Goal: Use online tool/utility

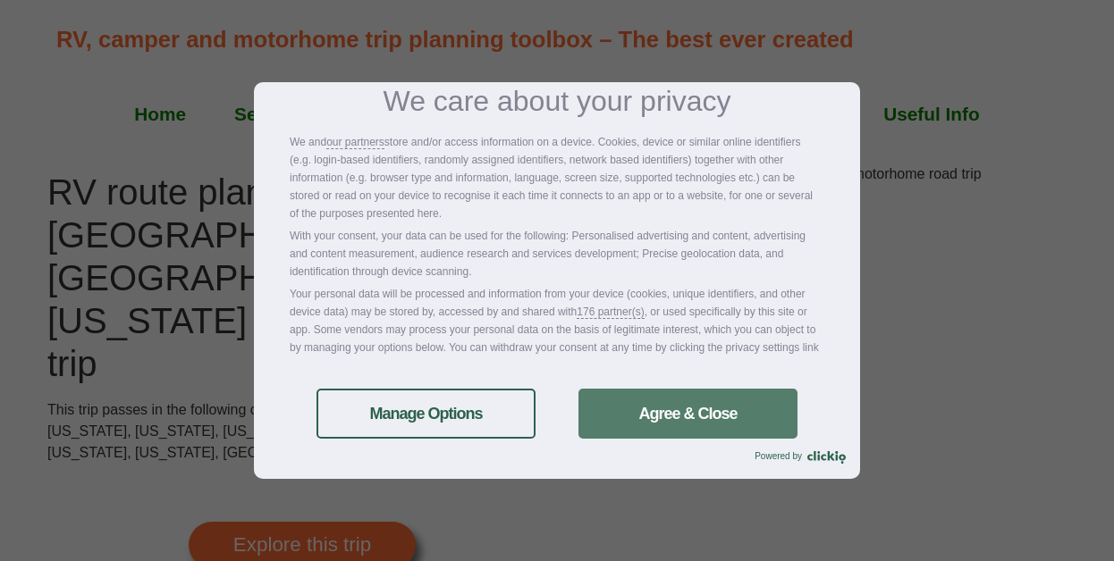
click at [653, 410] on link "Agree & Close" at bounding box center [687, 414] width 219 height 50
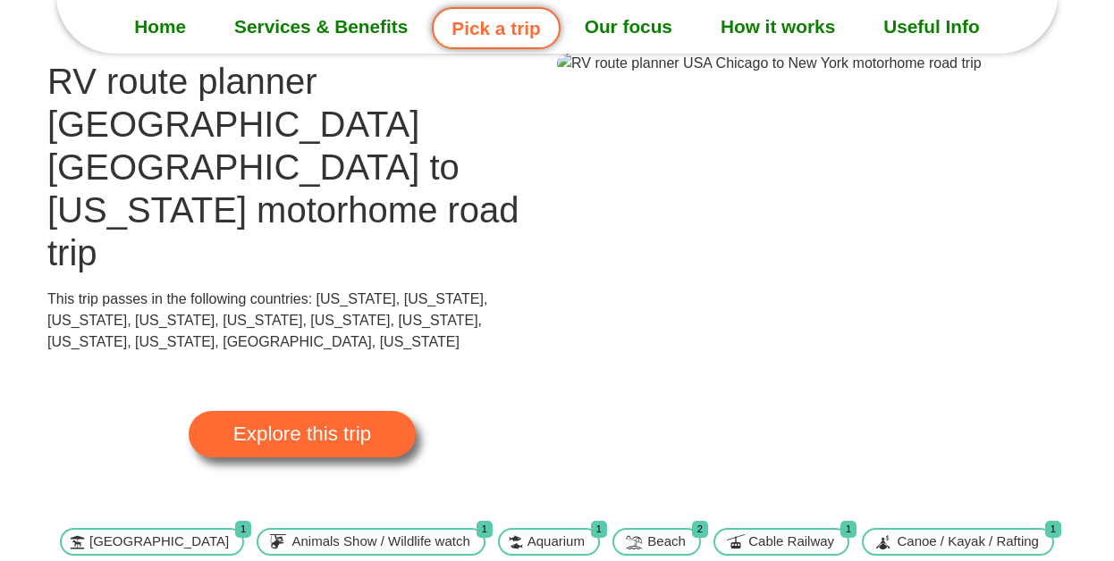
scroll to position [25, 0]
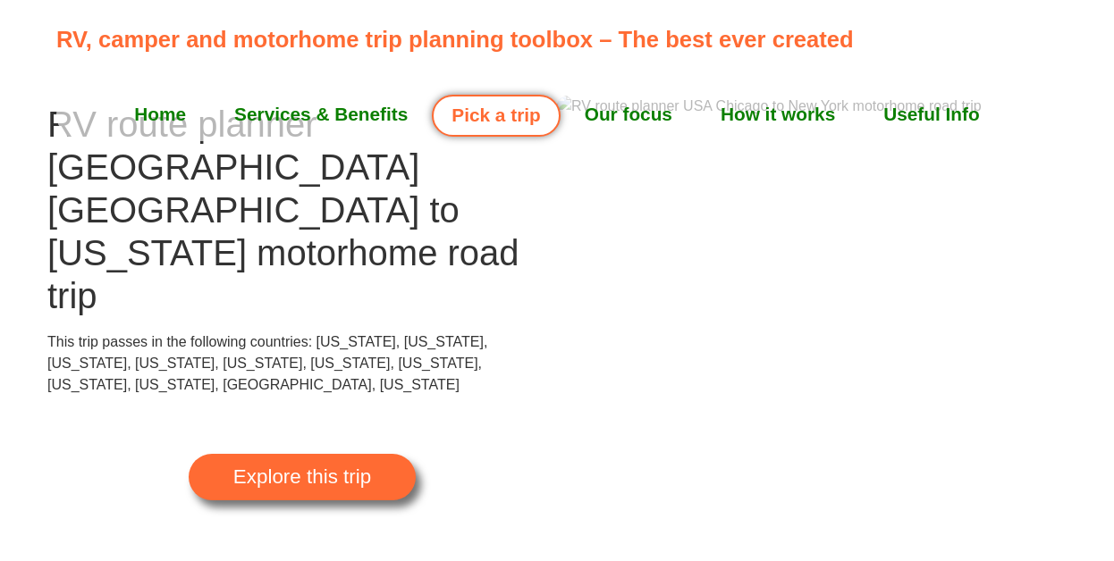
click at [323, 467] on span "Explore this trip" at bounding box center [302, 477] width 138 height 20
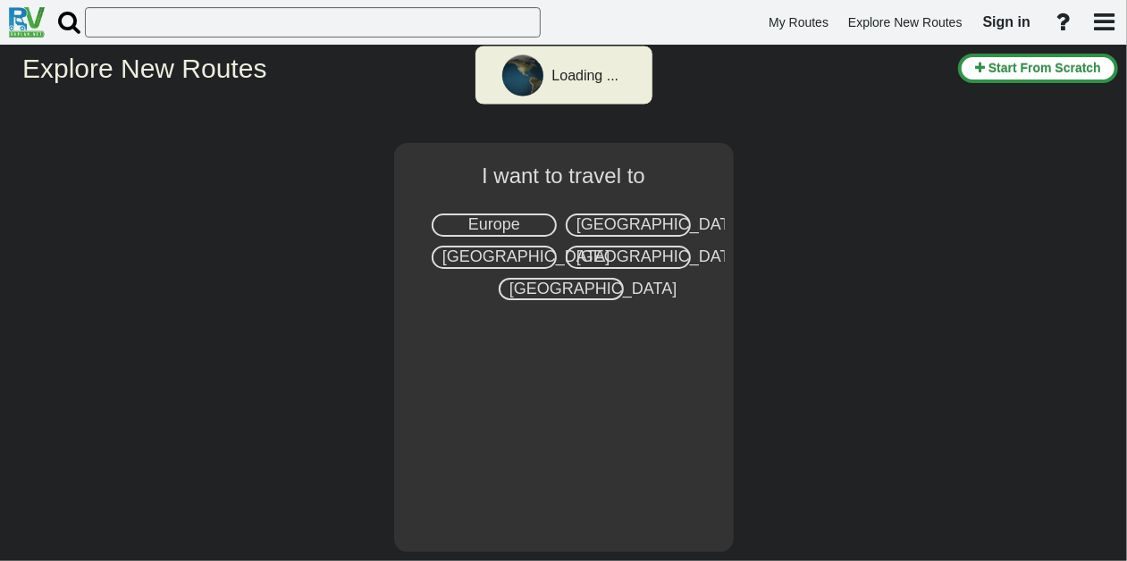
select select "number:2"
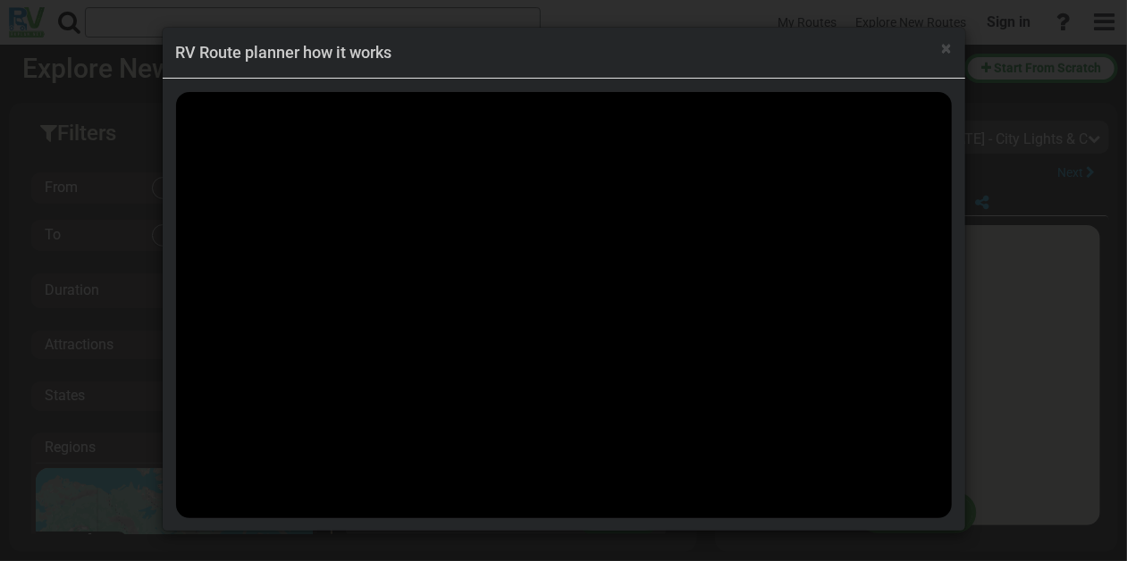
scroll to position [28173, 0]
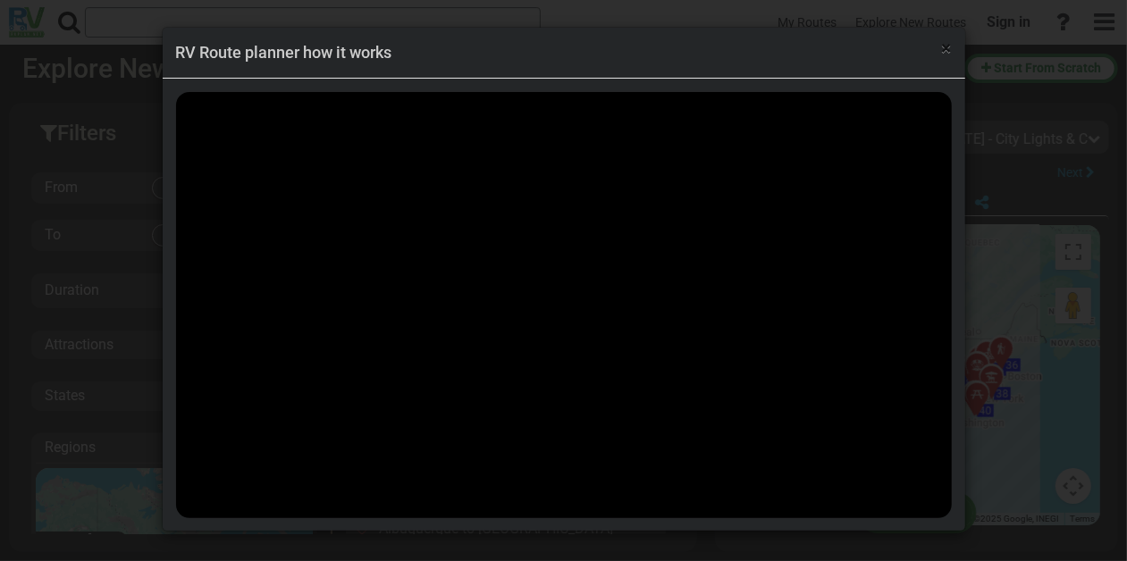
click at [946, 49] on span "×" at bounding box center [947, 48] width 10 height 21
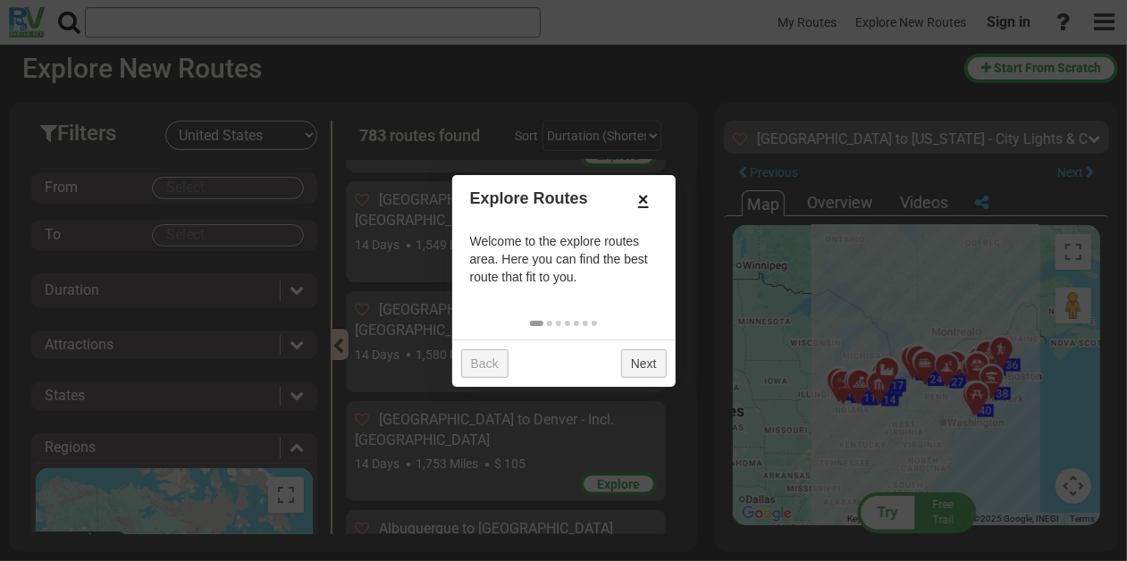
click at [642, 198] on link "×" at bounding box center [643, 199] width 29 height 30
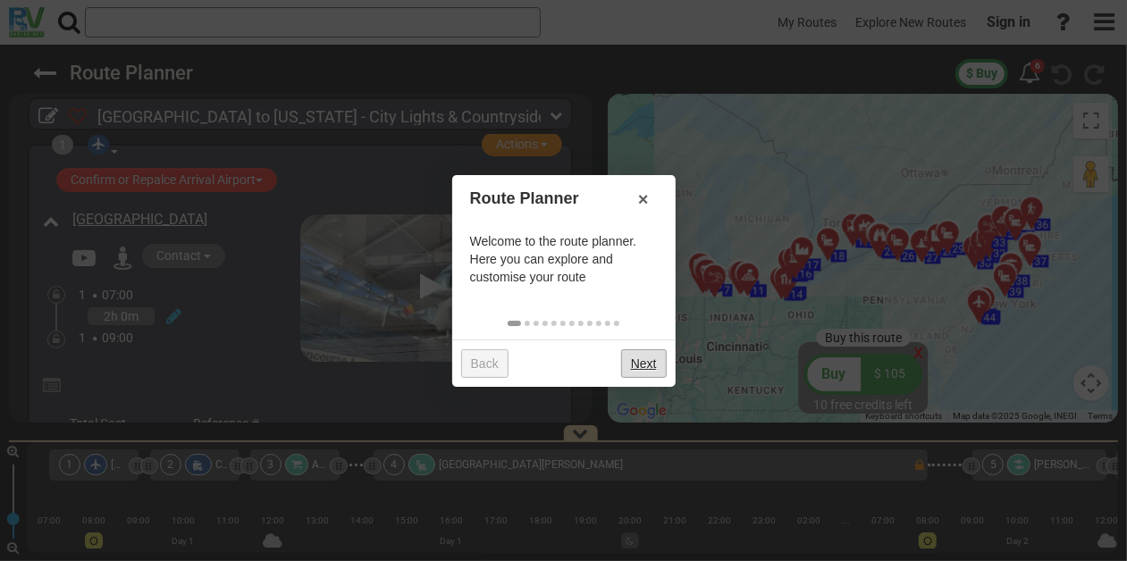
click at [628, 360] on link "Next" at bounding box center [644, 363] width 46 height 29
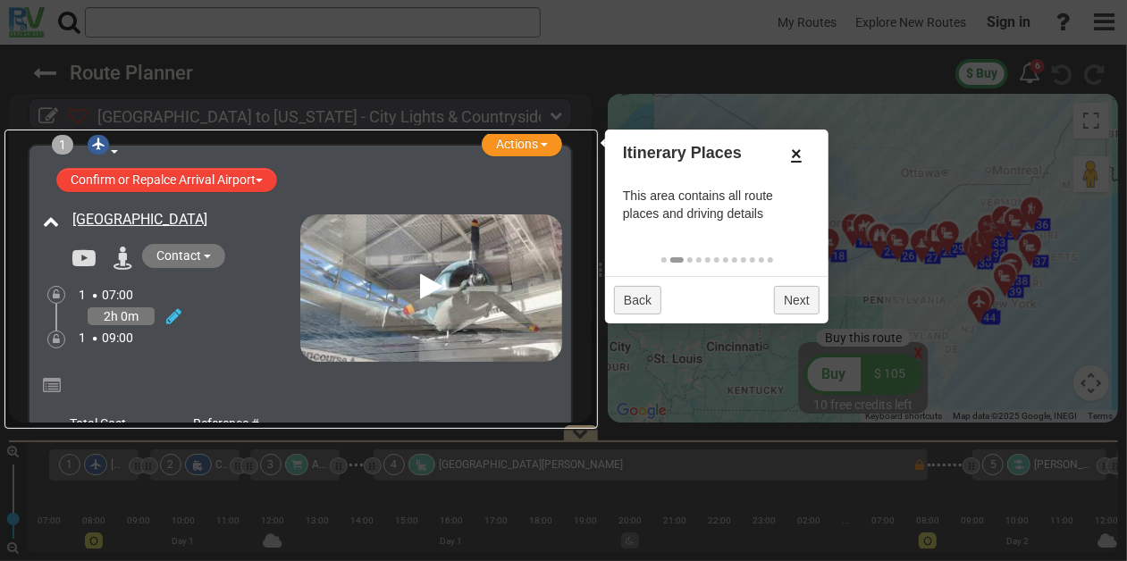
click at [797, 150] on link "×" at bounding box center [796, 154] width 29 height 30
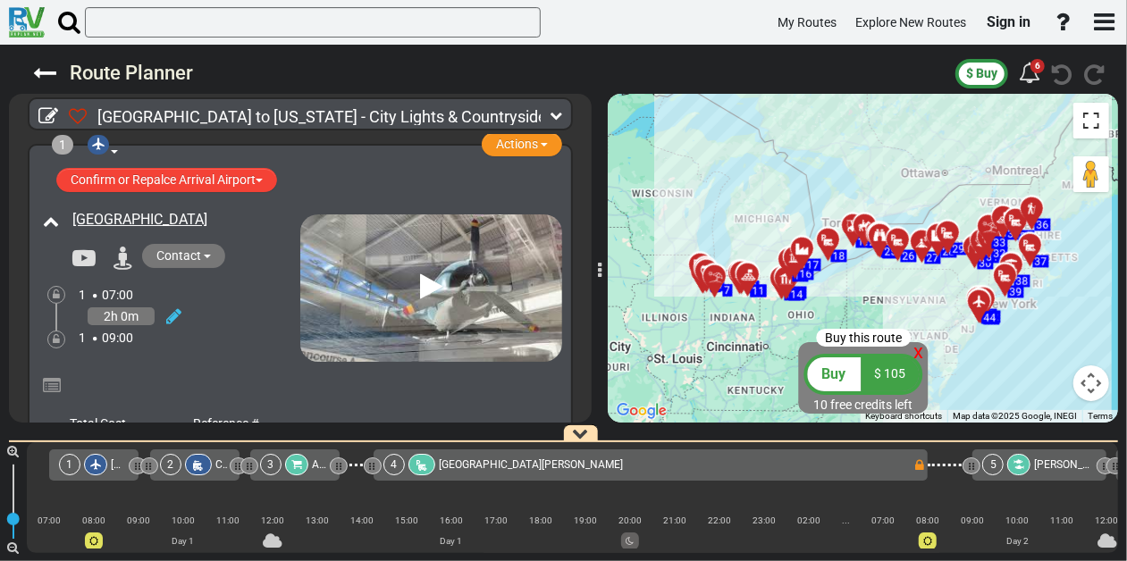
click at [1092, 119] on button "Toggle fullscreen view" at bounding box center [1091, 121] width 36 height 36
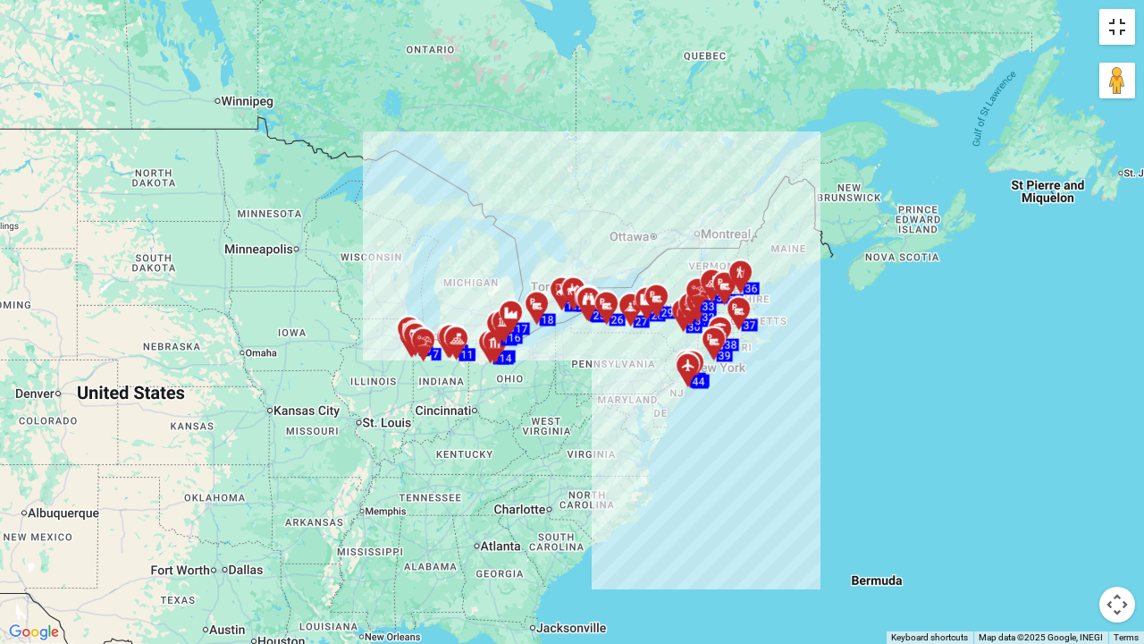
click at [1117, 21] on button "Toggle fullscreen view" at bounding box center [1117, 27] width 36 height 36
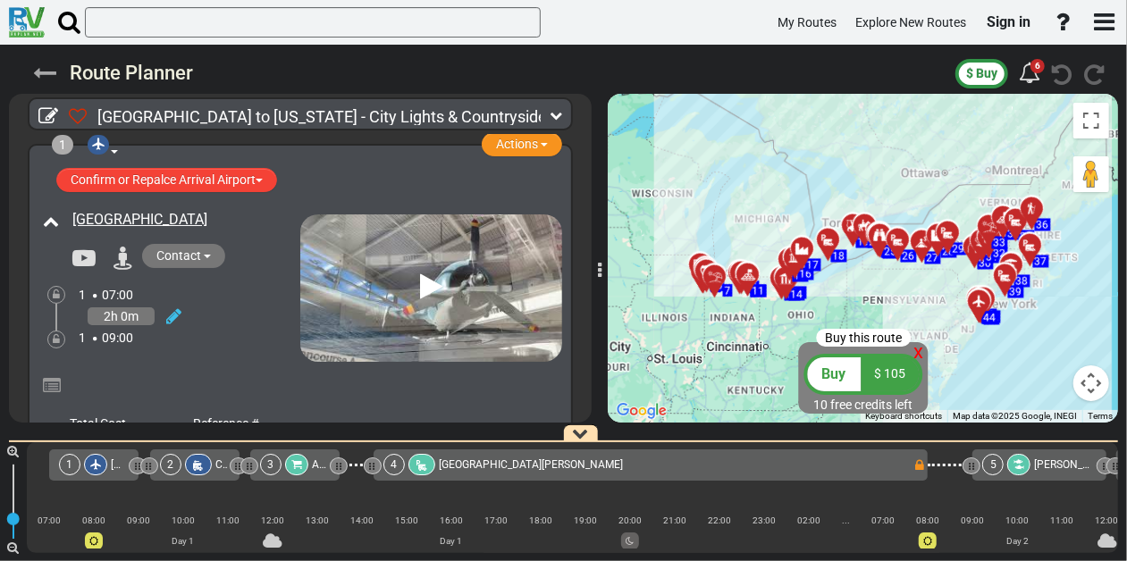
click at [47, 71] on icon at bounding box center [44, 73] width 23 height 23
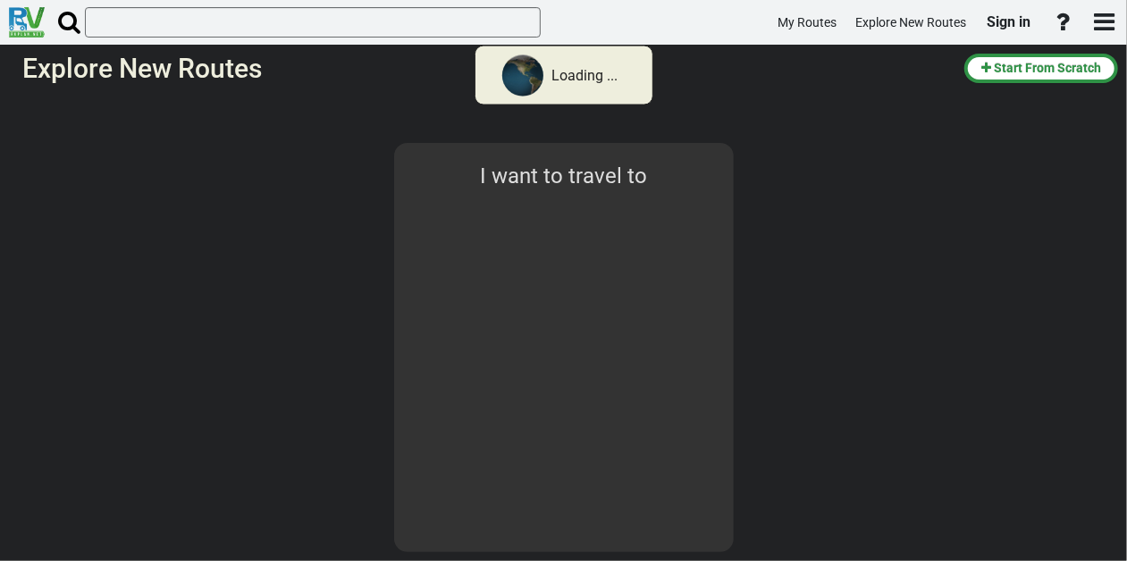
select select "number:2"
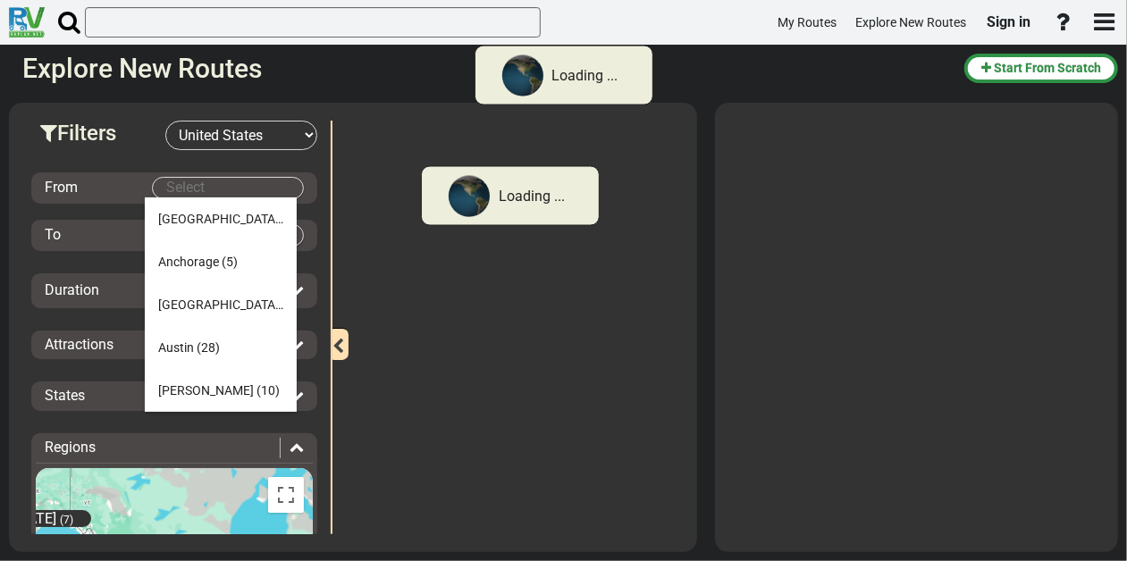
click at [220, 183] on body "Loading ... My Routes Explore New Routes Sign in × Name" at bounding box center [563, 280] width 1127 height 561
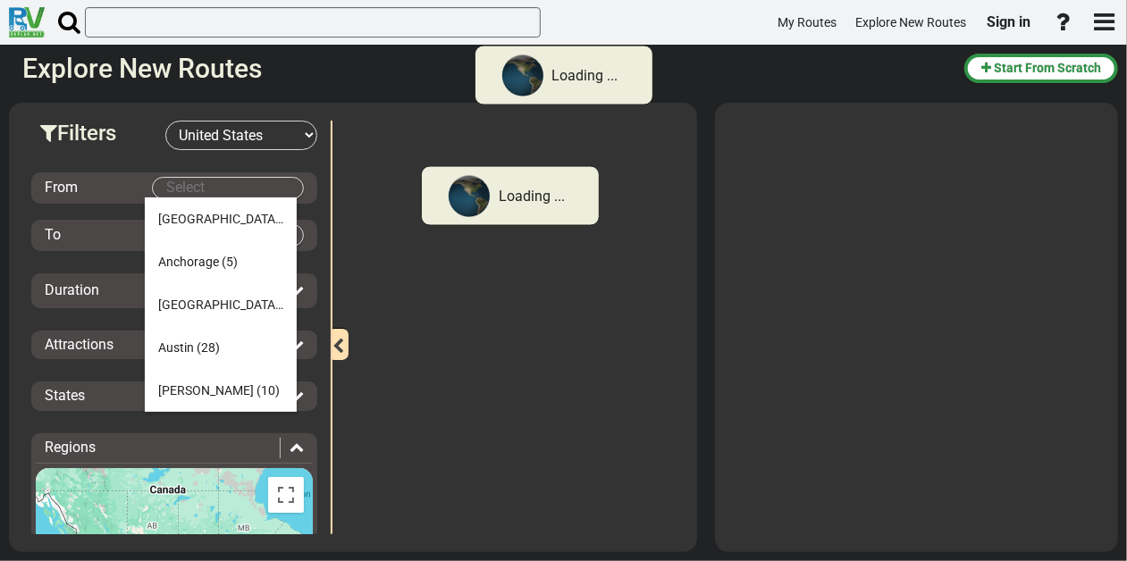
click at [220, 183] on body "Loading ... My Routes Explore New Routes Sign in × Name" at bounding box center [563, 280] width 1127 height 561
type input "R"
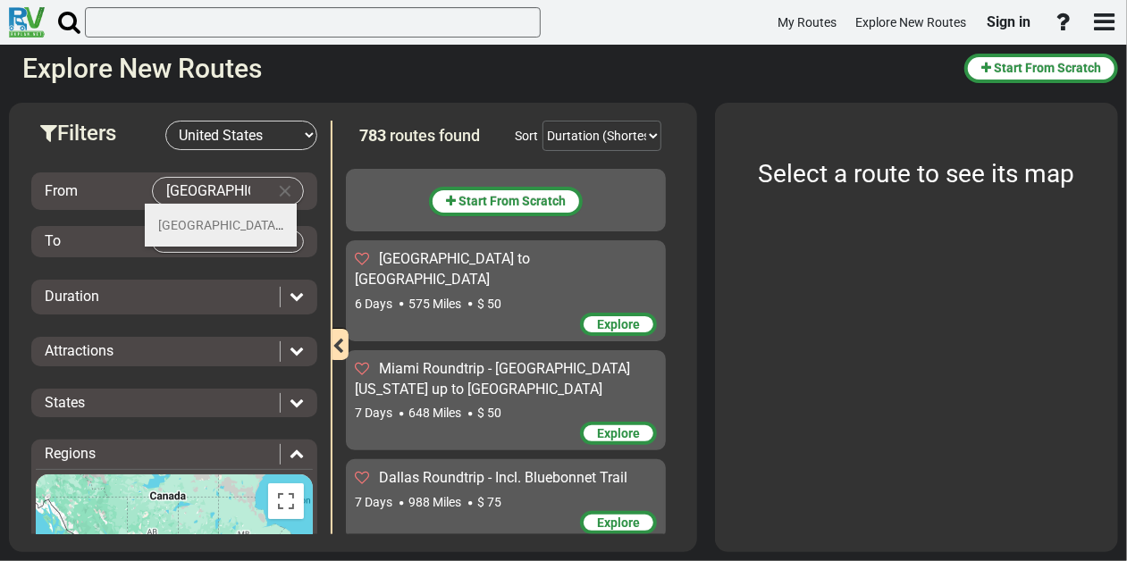
type input "Toronto"
click at [183, 226] on span "Toronto" at bounding box center [220, 225] width 125 height 14
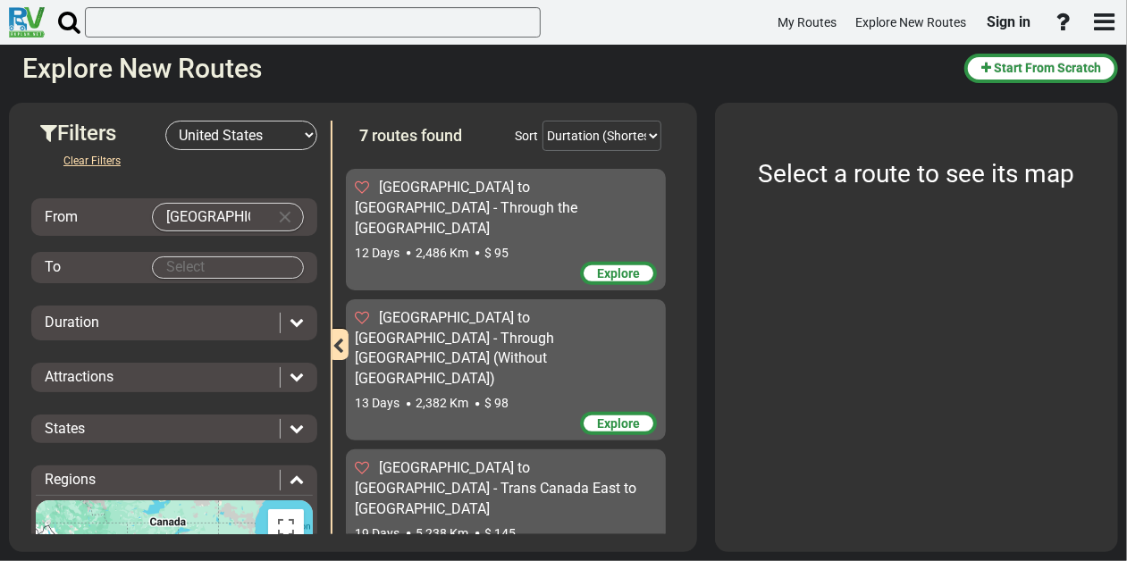
scroll to position [451, 0]
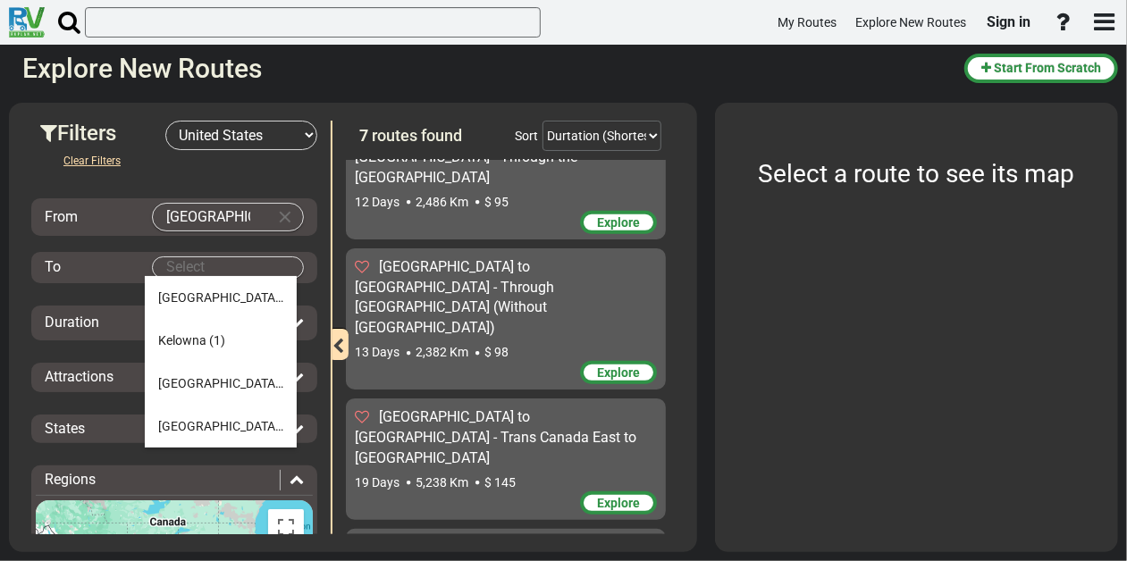
click at [195, 265] on body "My Routes Explore New Routes Sign in ×" at bounding box center [563, 280] width 1127 height 561
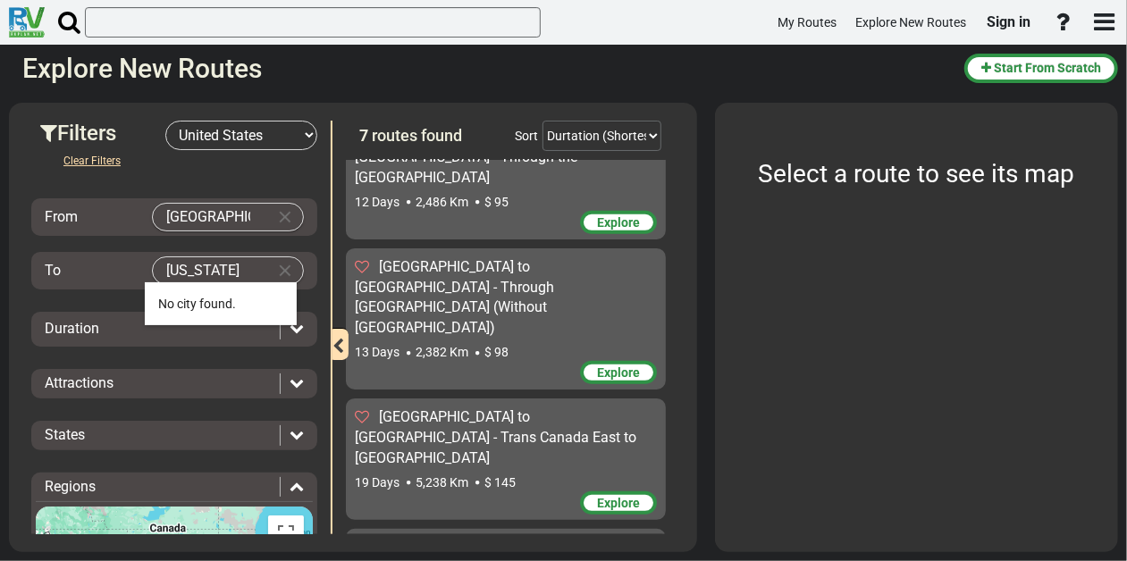
type input "New York"
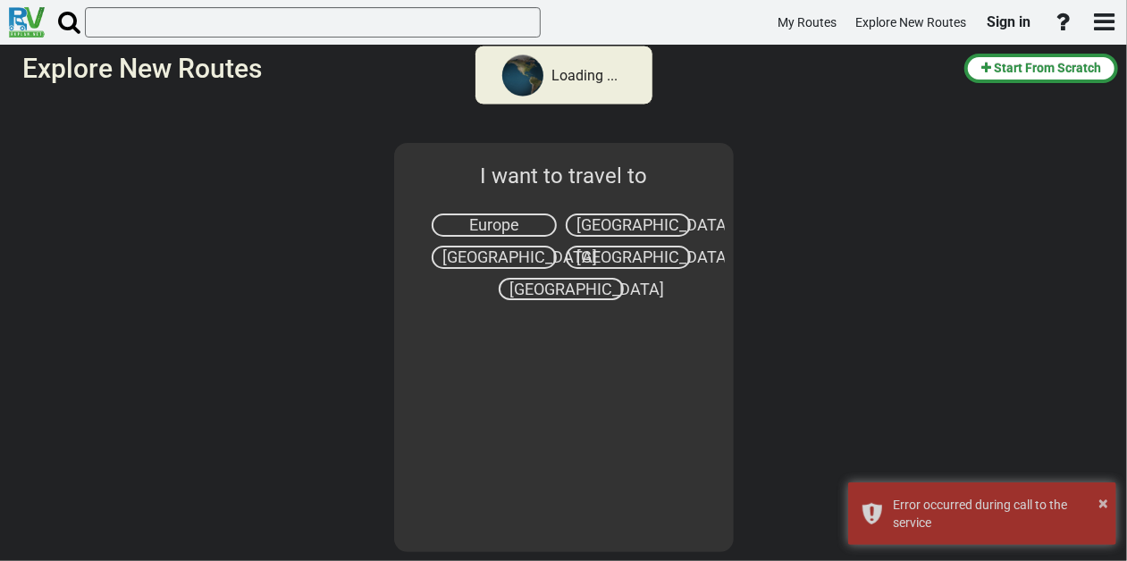
select select "number:2"
